Goal: Check status: Check status

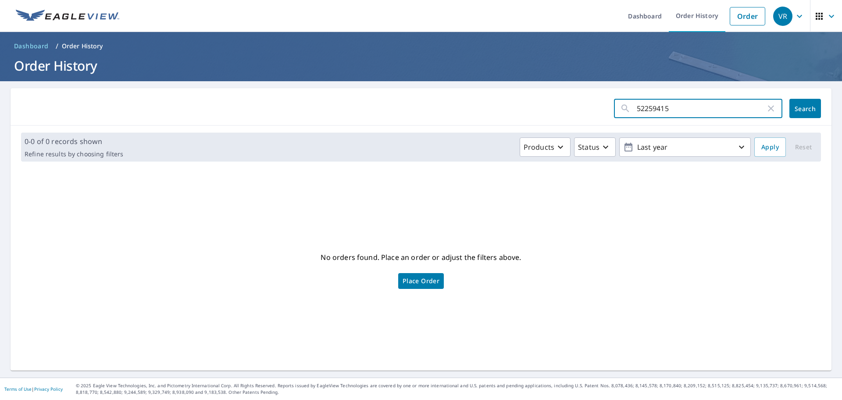
drag, startPoint x: 618, startPoint y: 120, endPoint x: 436, endPoint y: 130, distance: 182.3
click at [436, 130] on div "52259415 ​ Search 0-0 of 0 records shown Refine results by choosing filters Pro…" at bounding box center [421, 229] width 821 height 282
paste input "[PERSON_NAME] & [PERSON_NAME] 1700 Mink Trail ACL#35047 [PERSON_NAME], IL 60013…"
drag, startPoint x: 702, startPoint y: 105, endPoint x: 698, endPoint y: 112, distance: 8.4
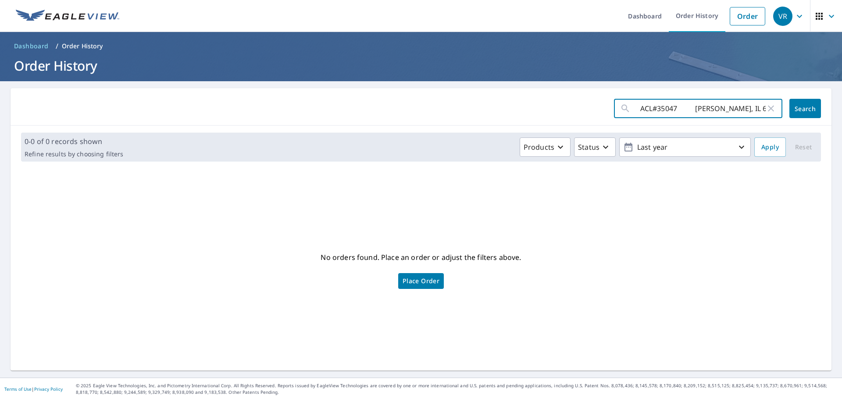
click at [541, 114] on form "[PERSON_NAME] & [PERSON_NAME] 1700 Mink Trail ACL#35047 [PERSON_NAME], IL 60013…" at bounding box center [421, 108] width 800 height 19
type input "[PERSON_NAME]"
click at [766, 107] on icon "button" at bounding box center [771, 108] width 11 height 11
click at [766, 107] on input "text" at bounding box center [701, 108] width 129 height 25
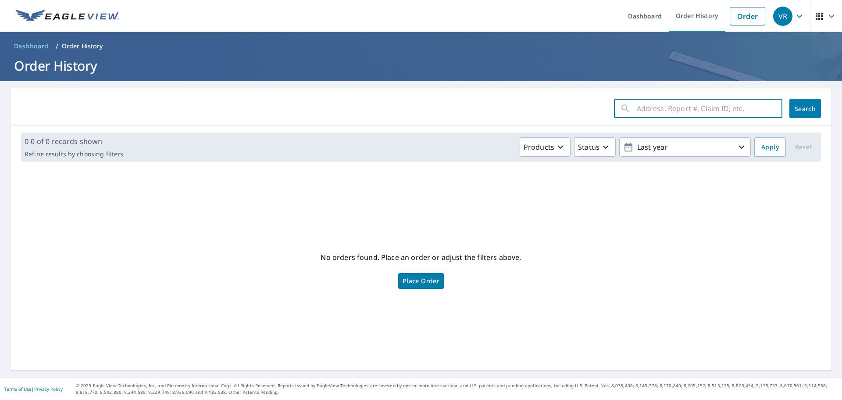
click at [645, 107] on input "text" at bounding box center [710, 108] width 146 height 25
paste input "63695293"
type input "63695293"
click at [797, 108] on span "Search" at bounding box center [806, 108] width 18 height 8
